Goal: Register for event/course

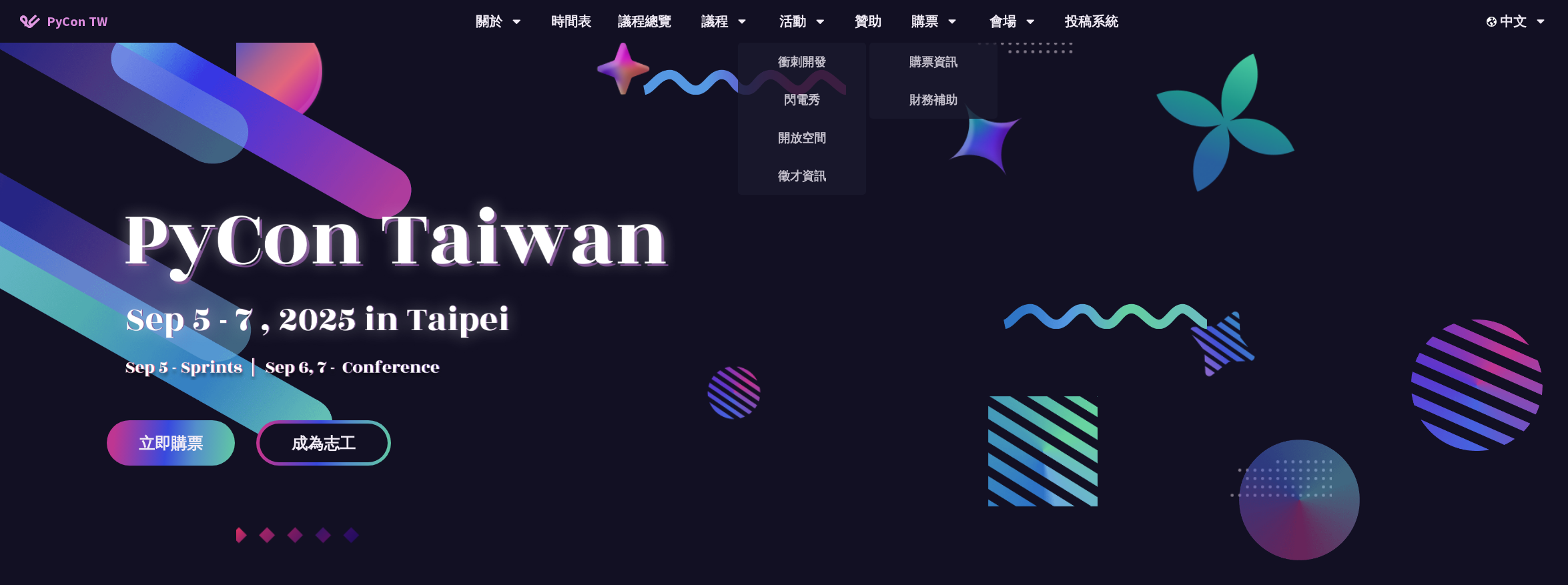
click at [521, 26] on div "購票" at bounding box center [498, 21] width 45 height 43
click at [934, 60] on link "購票資訊" at bounding box center [933, 61] width 128 height 31
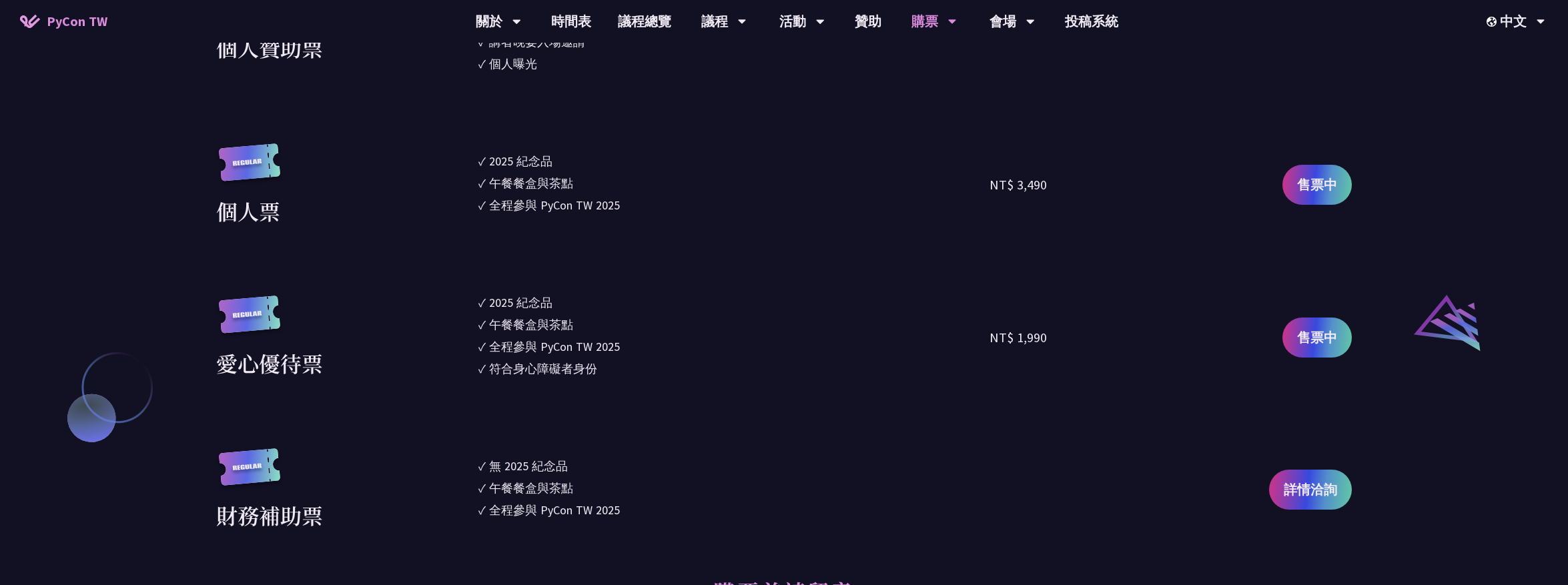
scroll to position [1230, 0]
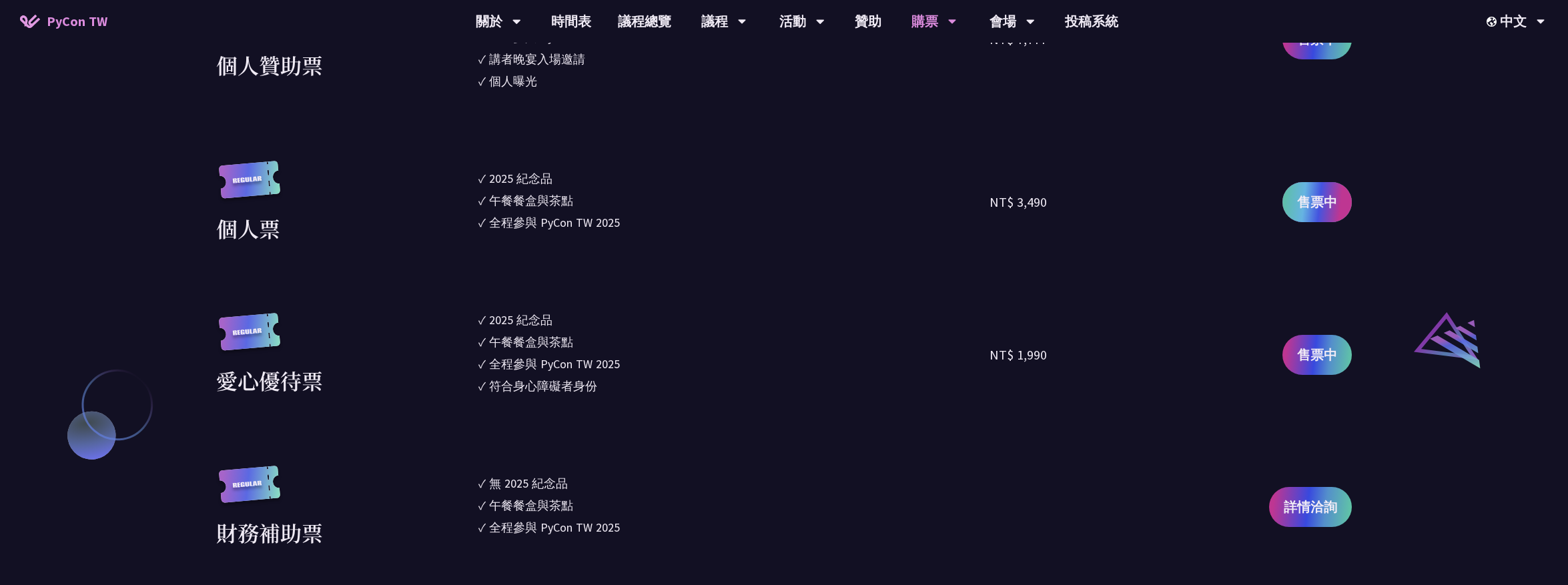
click at [1322, 212] on span "售票中" at bounding box center [1317, 202] width 40 height 20
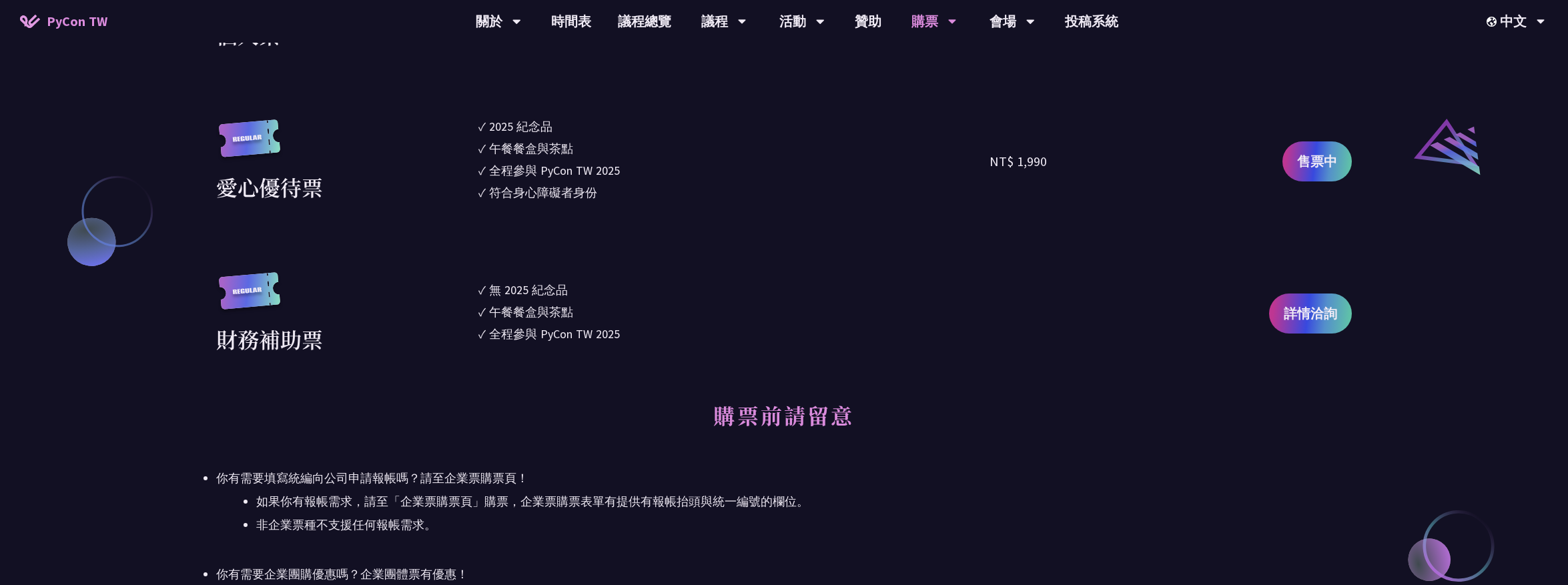
scroll to position [1326, 0]
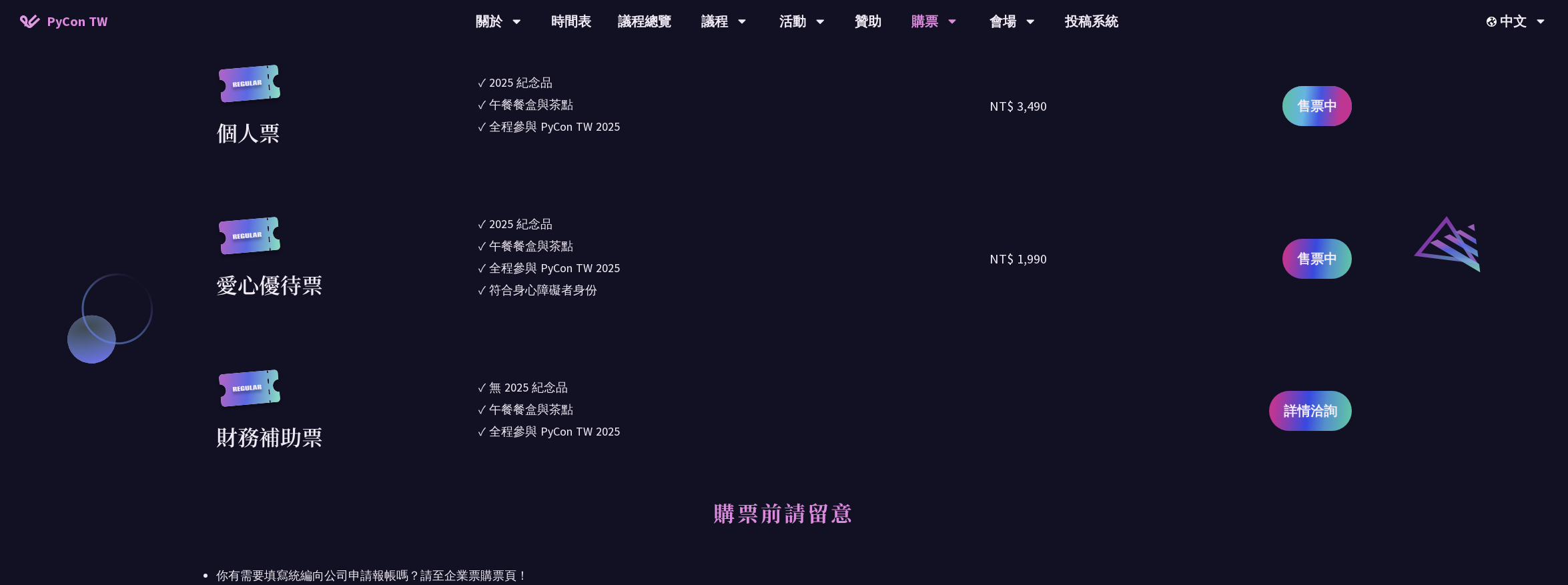
click at [1326, 106] on span "售票中" at bounding box center [1317, 106] width 40 height 20
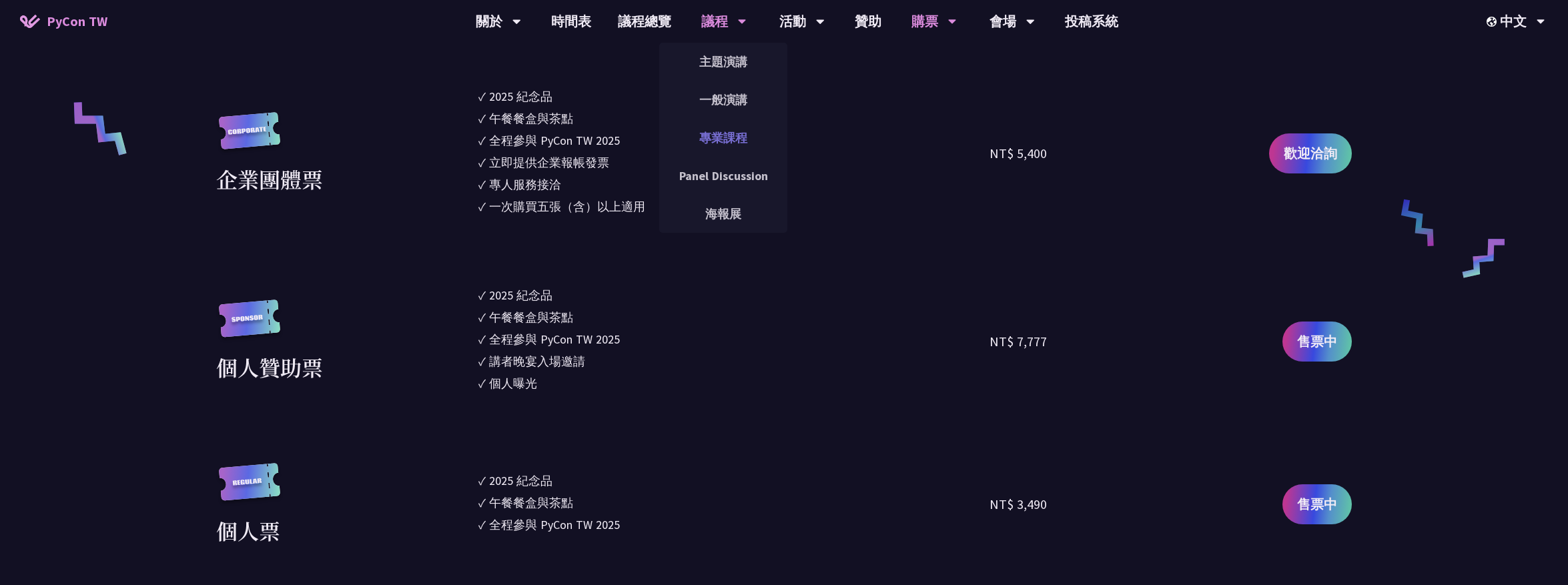
click at [720, 134] on link "專業課程" at bounding box center [723, 138] width 128 height 31
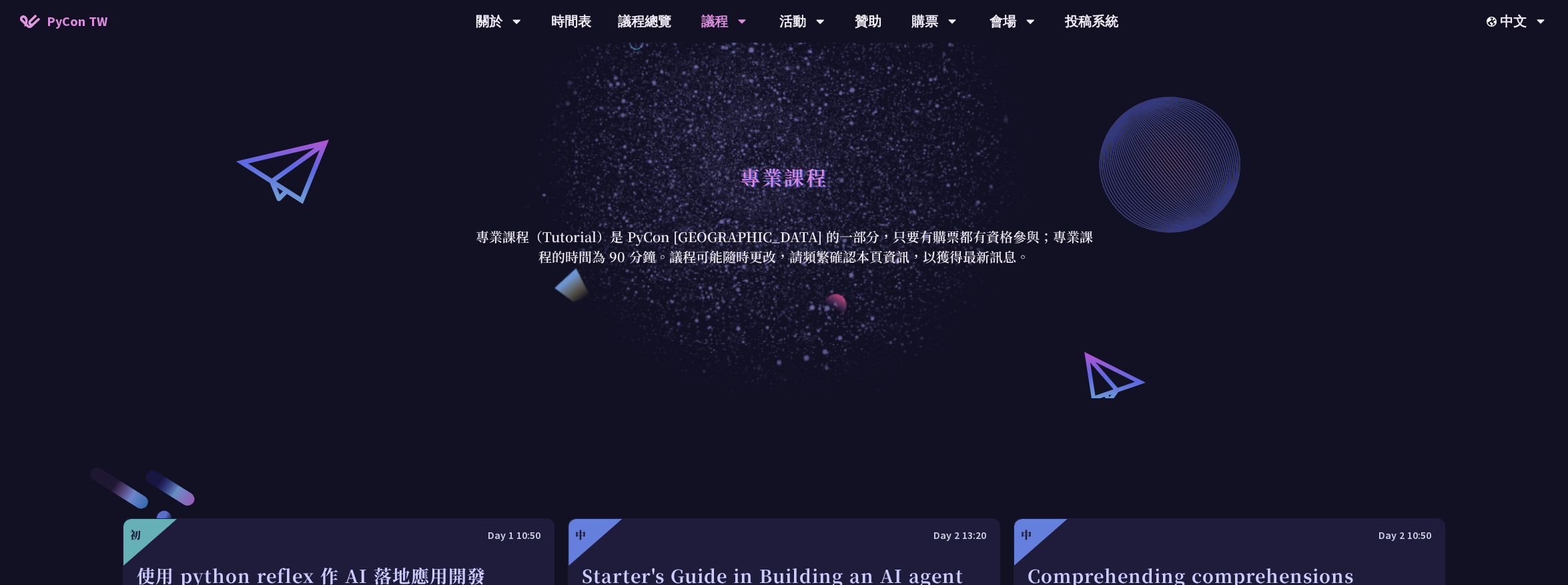
scroll to position [454, 0]
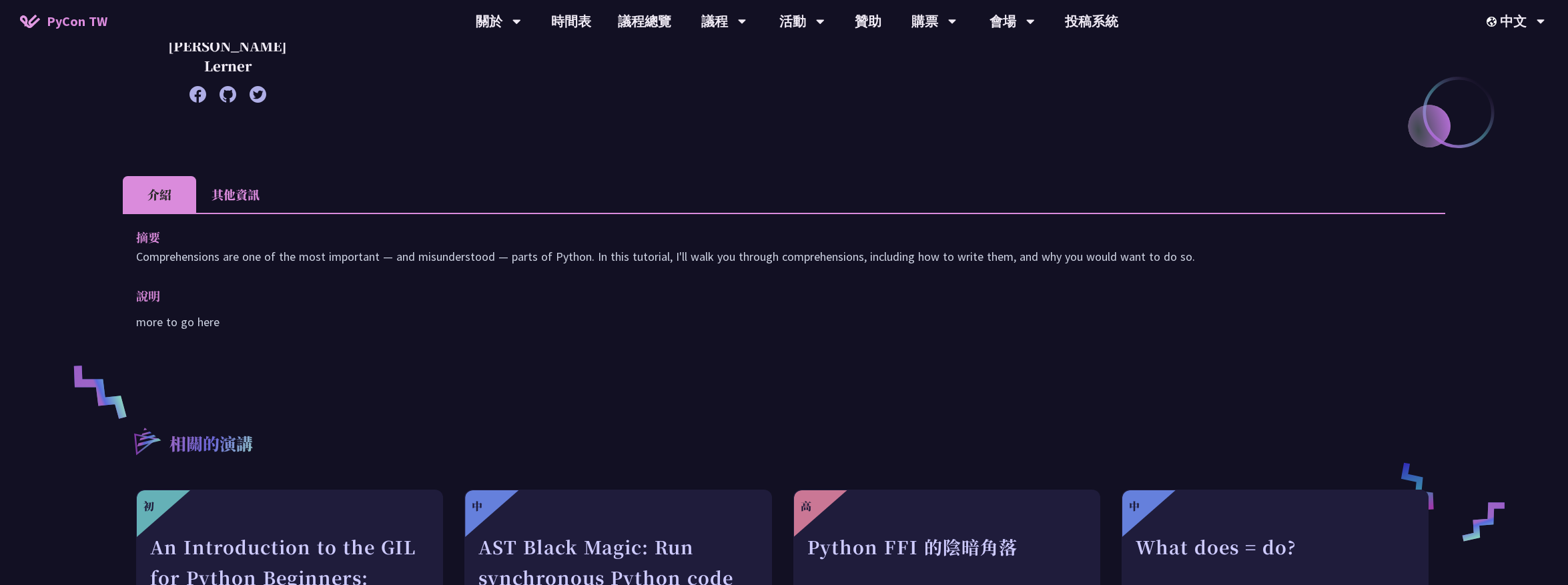
scroll to position [282, 0]
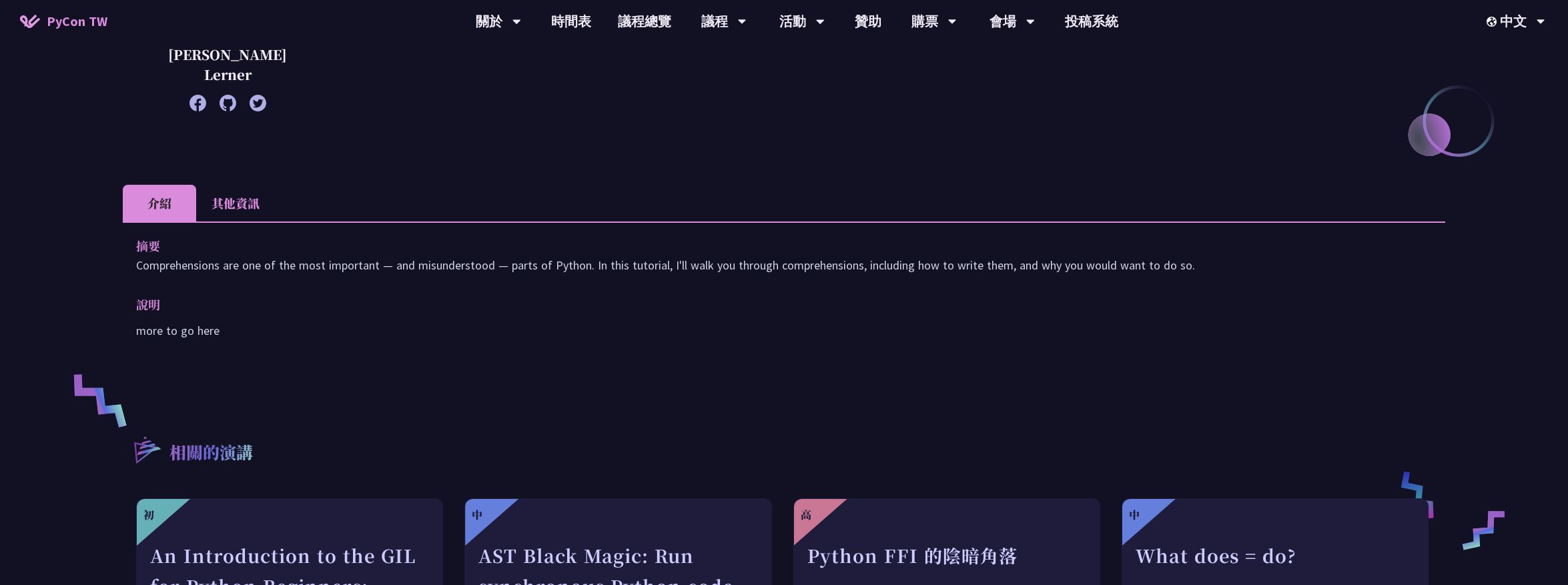
click at [238, 204] on li "其他資訊" at bounding box center [235, 203] width 78 height 37
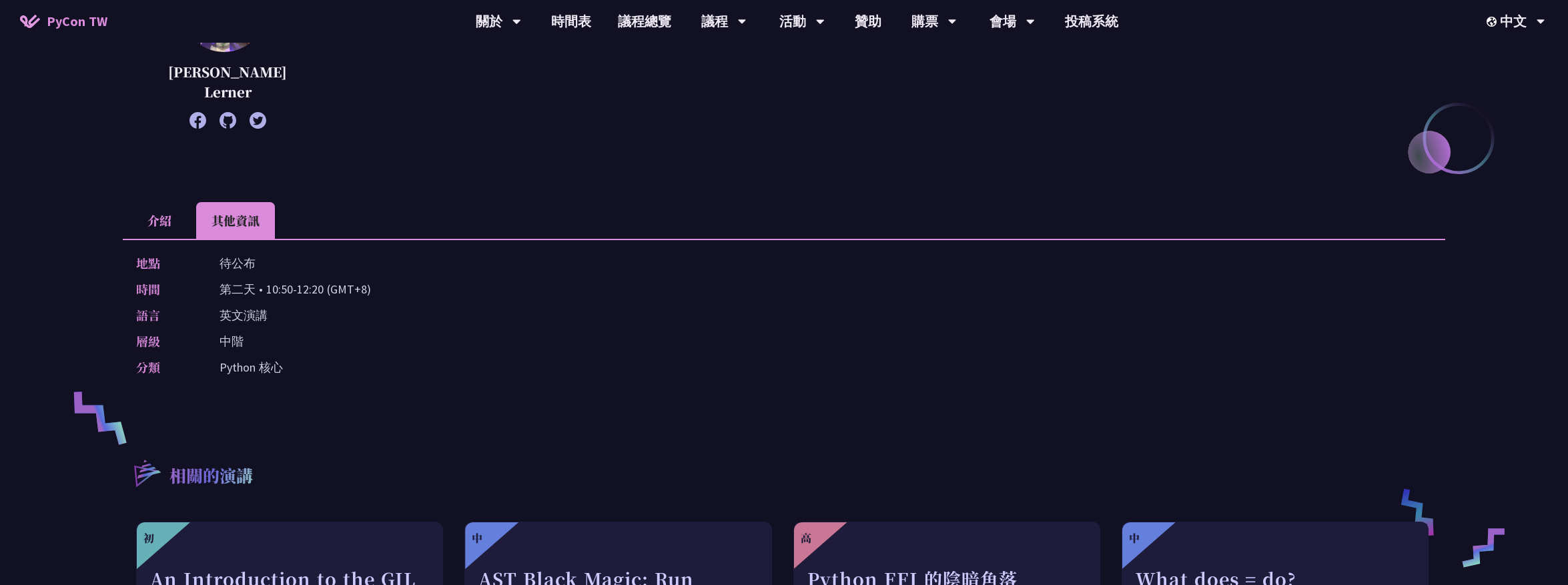
scroll to position [0, 0]
